Goal: Task Accomplishment & Management: Manage account settings

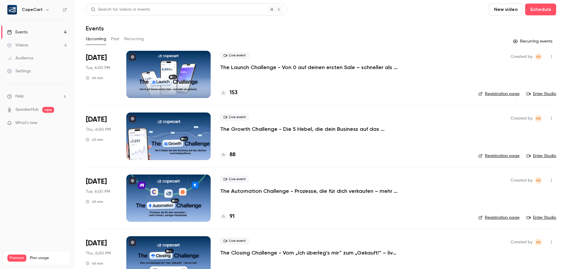
click at [317, 66] on p "The Launch Challenge - Von 0 auf deinen ersten Sale – schneller als gedacht" at bounding box center [308, 67] width 177 height 7
click at [168, 68] on div at bounding box center [168, 74] width 84 height 47
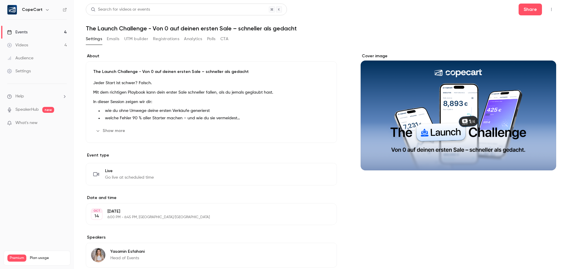
click at [549, 11] on icon "button" at bounding box center [551, 9] width 5 height 4
